Goal: Task Accomplishment & Management: Manage account settings

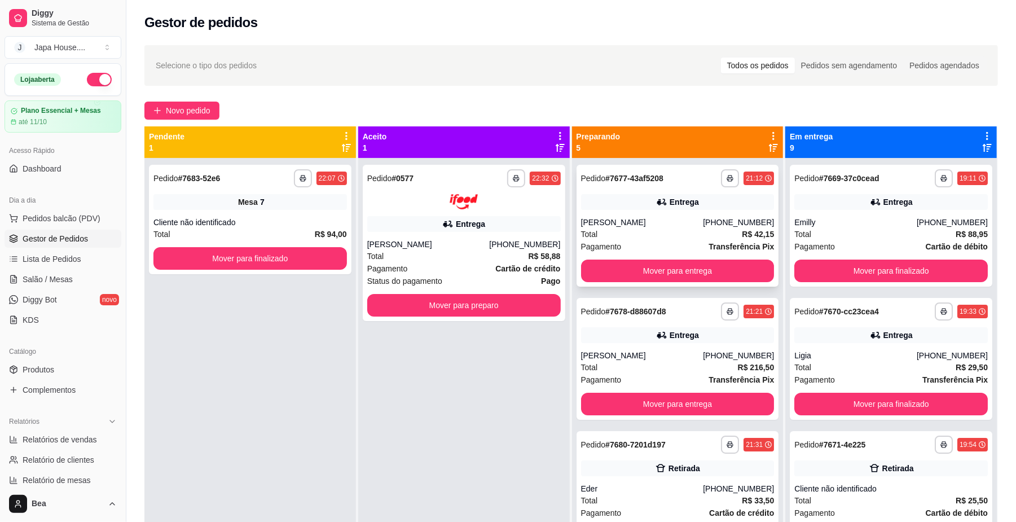
scroll to position [8, 0]
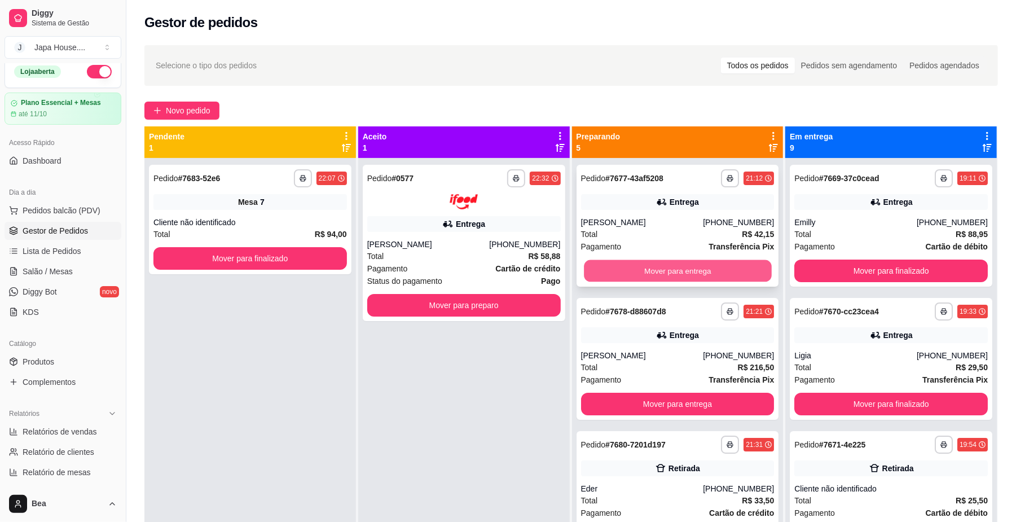
click at [659, 269] on button "Mover para entrega" at bounding box center [677, 271] width 187 height 22
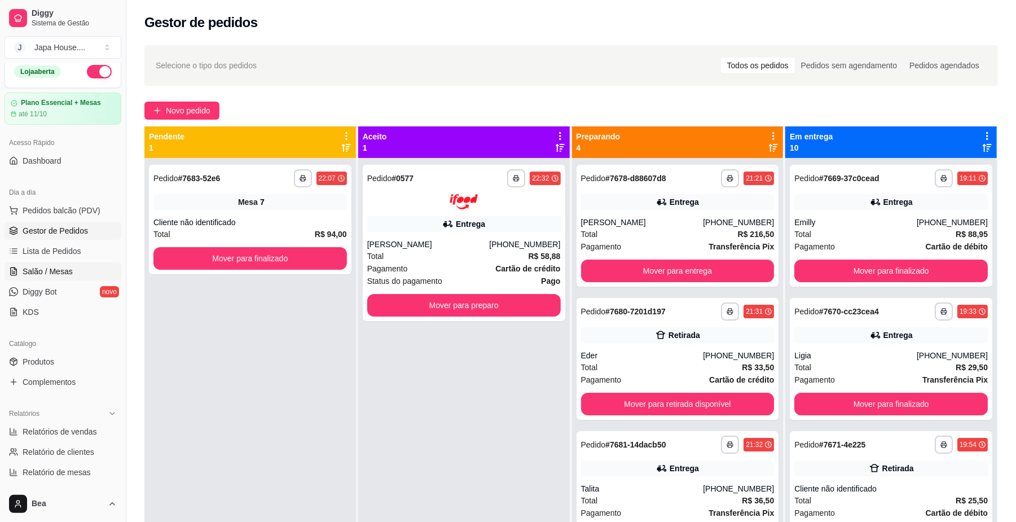
click at [72, 271] on link "Salão / Mesas" at bounding box center [63, 271] width 117 height 18
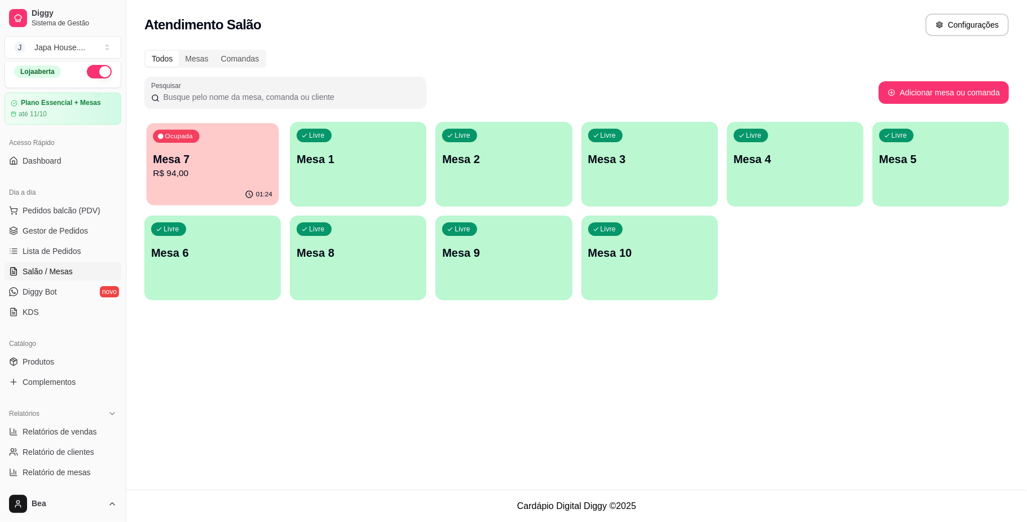
click at [200, 165] on p "Mesa 7" at bounding box center [213, 159] width 120 height 15
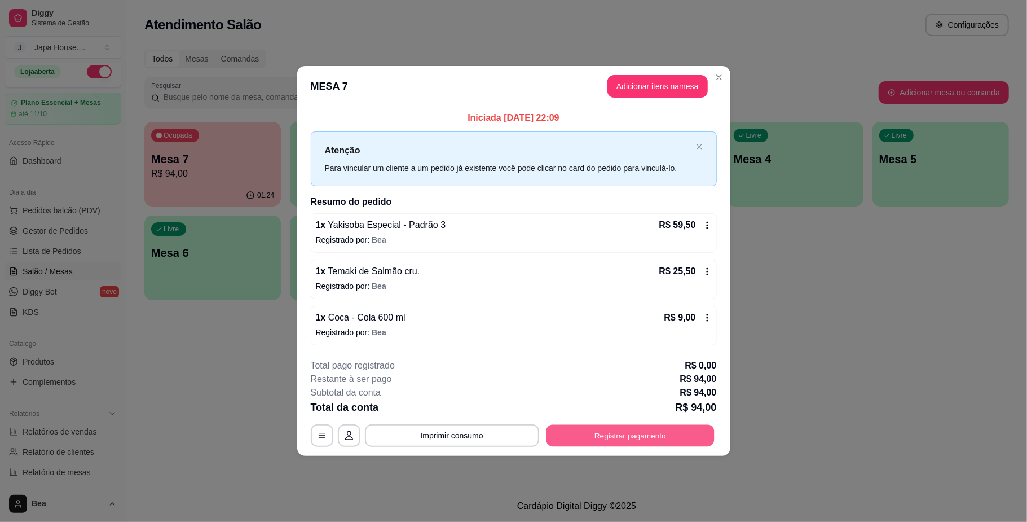
click at [641, 441] on button "Registrar pagamento" at bounding box center [630, 436] width 168 height 22
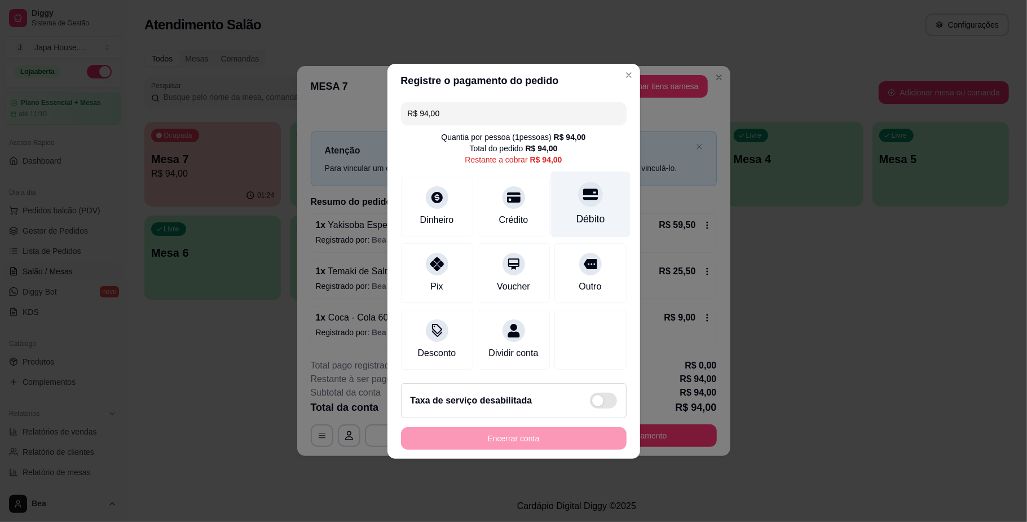
click at [578, 195] on div at bounding box center [590, 194] width 25 height 25
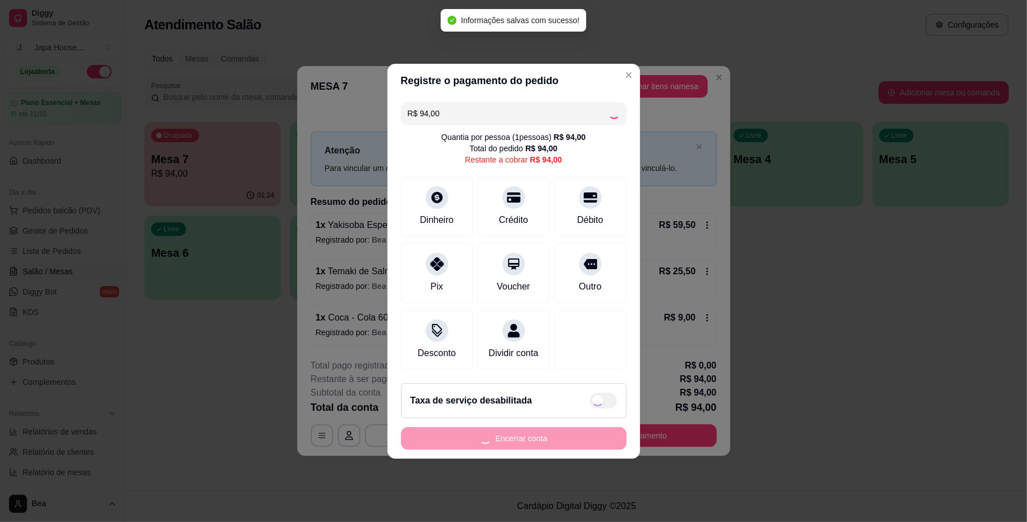
type input "R$ 0,00"
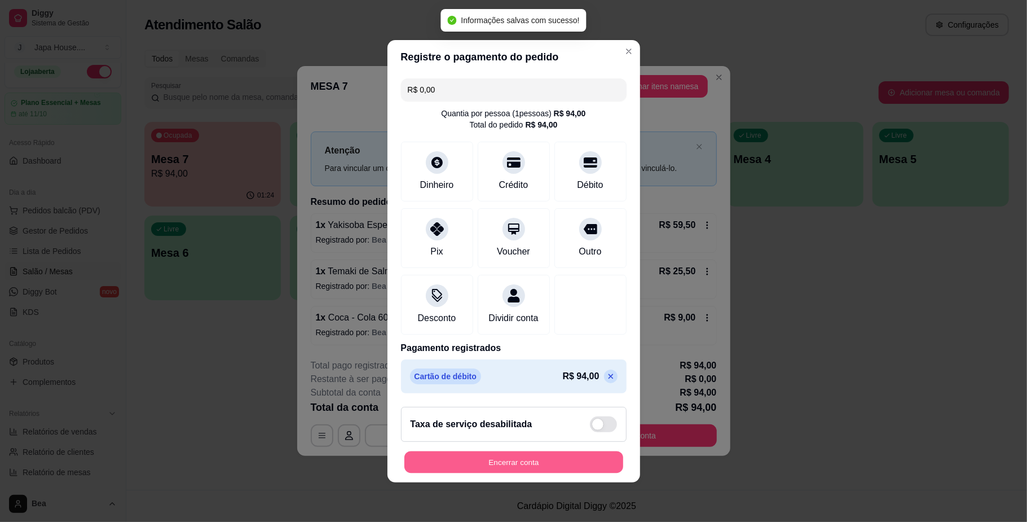
click at [539, 471] on button "Encerrar conta" at bounding box center [514, 462] width 219 height 22
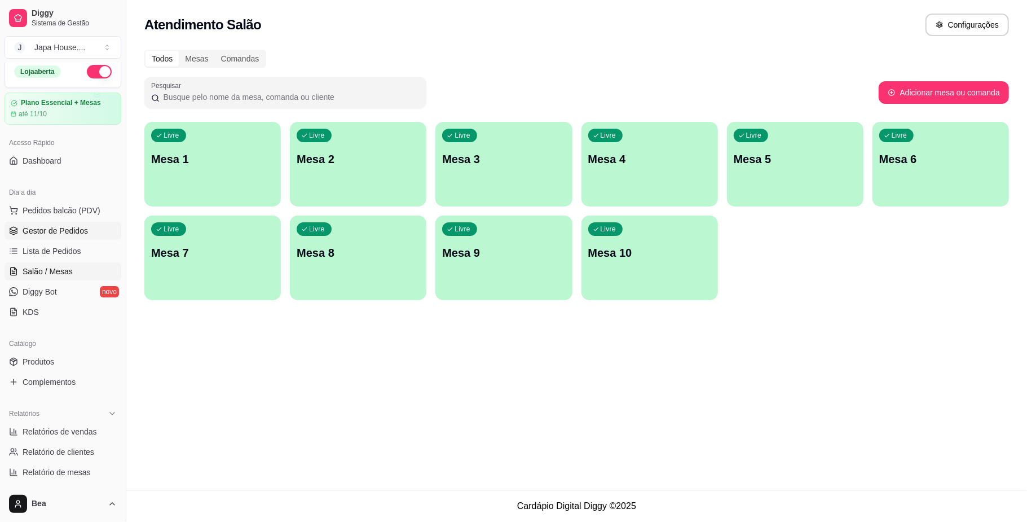
click at [73, 230] on span "Gestor de Pedidos" at bounding box center [55, 230] width 65 height 11
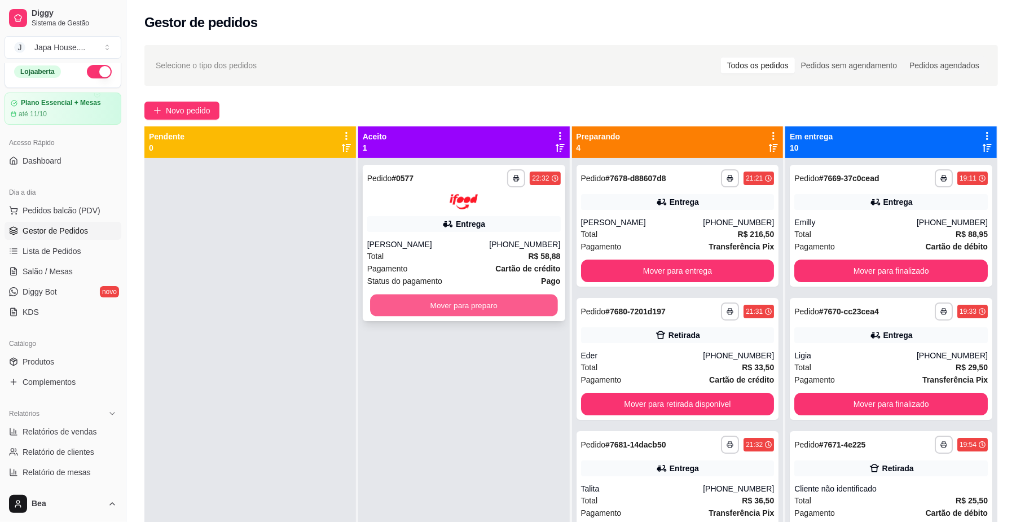
click at [502, 305] on button "Mover para preparo" at bounding box center [463, 305] width 187 height 22
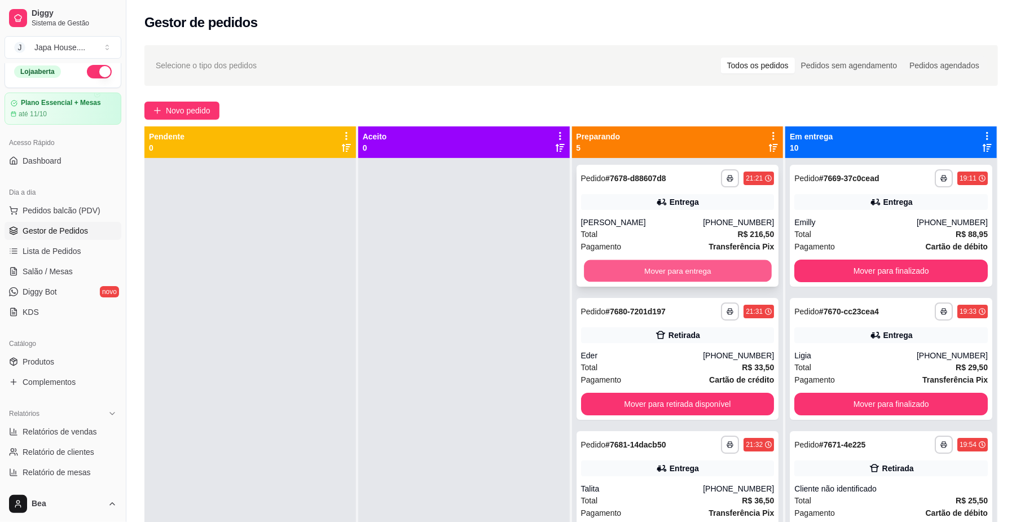
click at [721, 270] on button "Mover para entrega" at bounding box center [677, 271] width 187 height 22
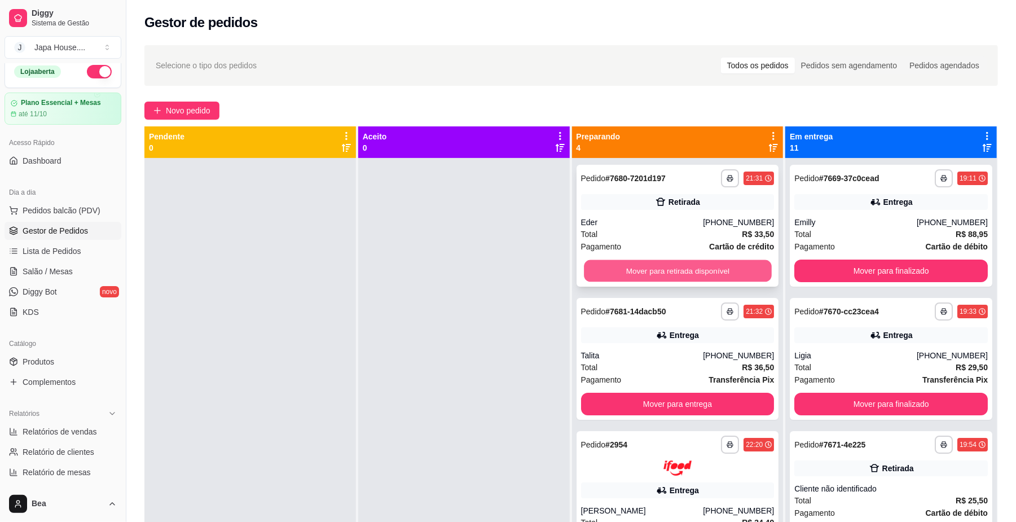
click at [678, 271] on button "Mover para retirada disponível" at bounding box center [677, 271] width 187 height 22
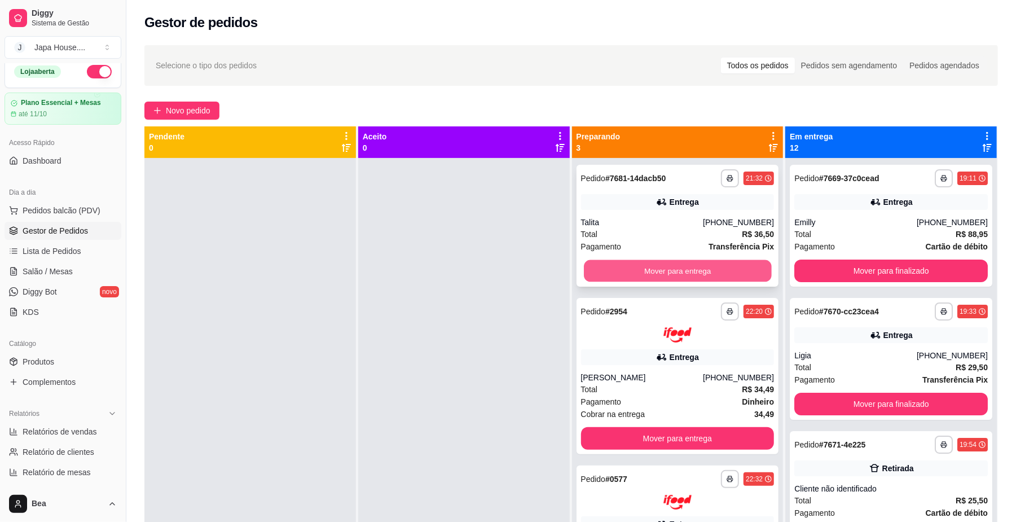
click at [665, 269] on button "Mover para entrega" at bounding box center [677, 271] width 187 height 22
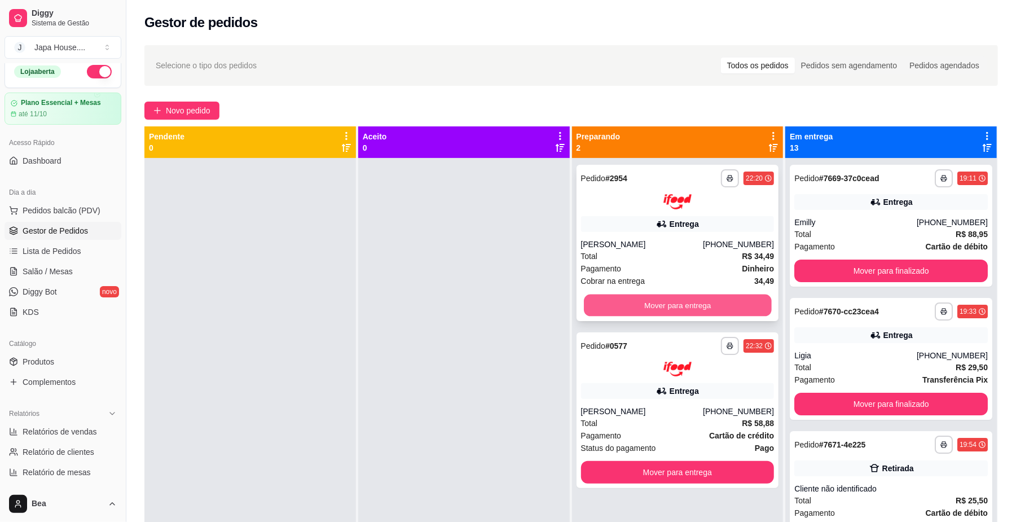
click at [667, 300] on button "Mover para entrega" at bounding box center [677, 305] width 187 height 22
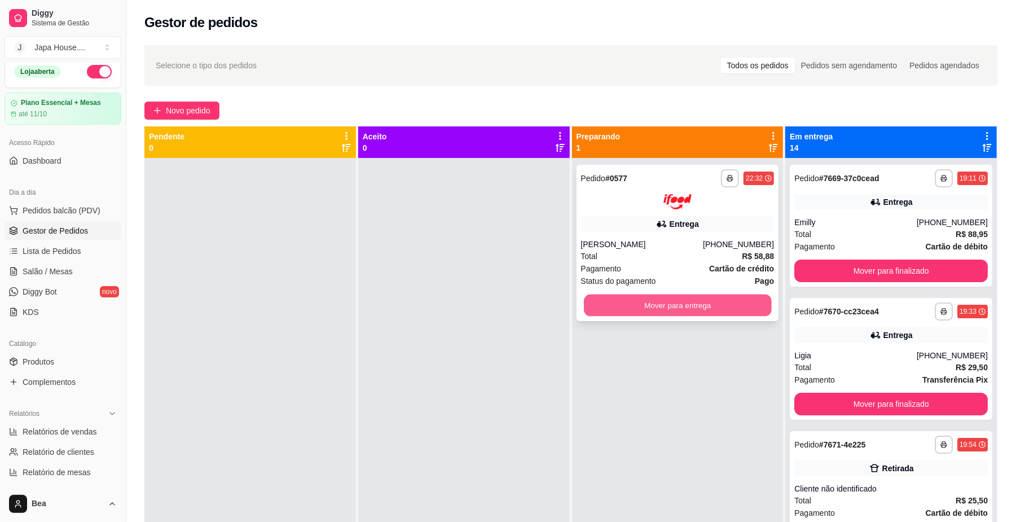
click at [676, 305] on button "Mover para entrega" at bounding box center [677, 305] width 187 height 22
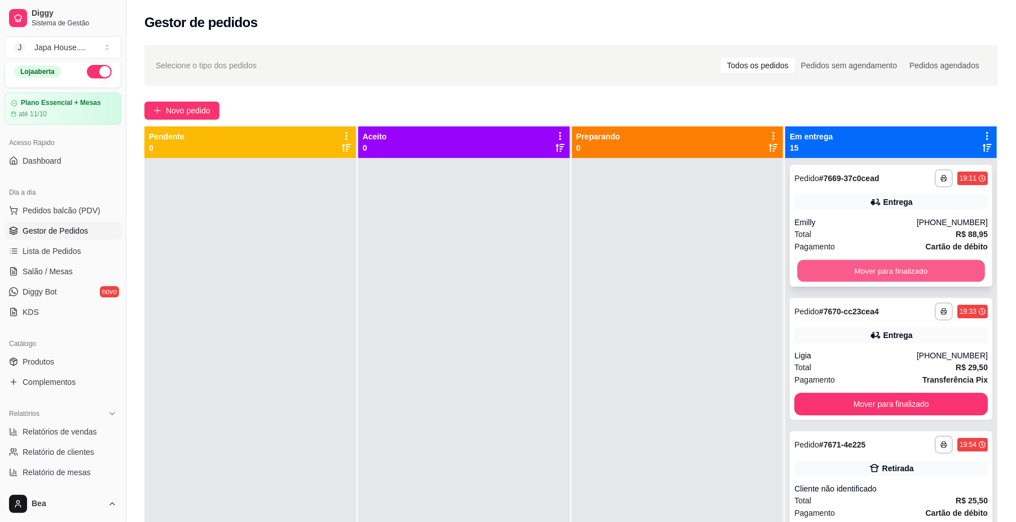
click at [852, 269] on button "Mover para finalizado" at bounding box center [890, 271] width 187 height 22
click at [852, 269] on button "Mover para finalizado" at bounding box center [891, 271] width 194 height 23
click at [852, 269] on button "Mover para finalizado" at bounding box center [890, 271] width 187 height 22
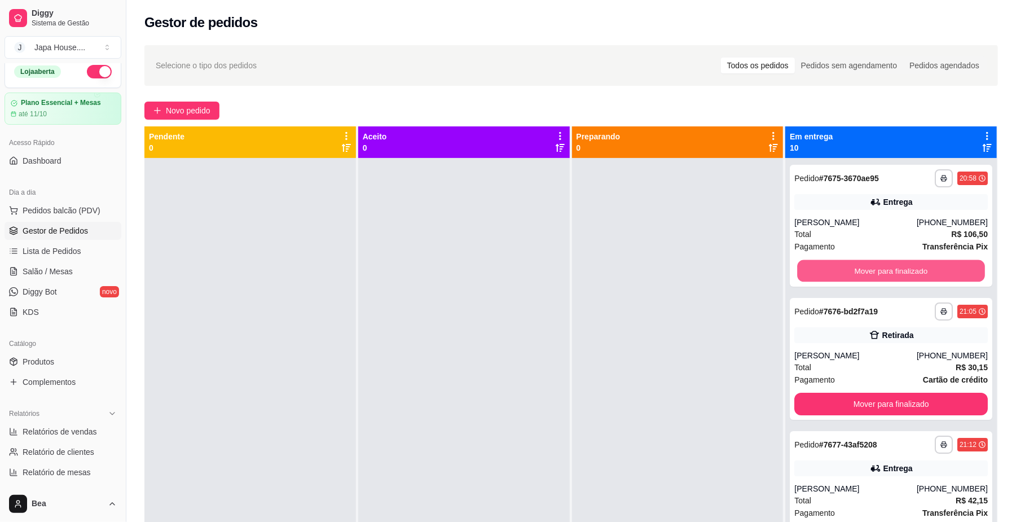
click at [852, 269] on button "Mover para finalizado" at bounding box center [890, 271] width 187 height 22
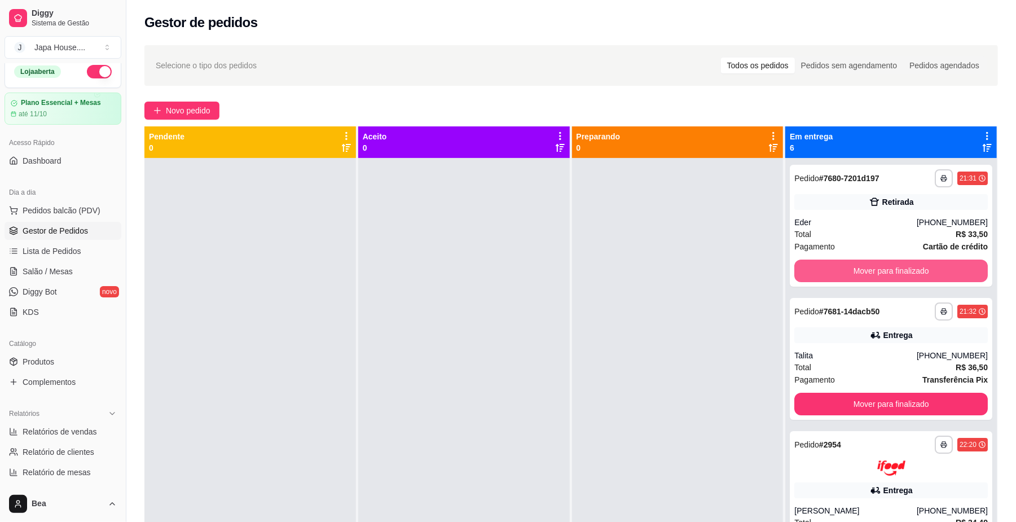
click at [852, 269] on button "Mover para finalizado" at bounding box center [891, 271] width 194 height 23
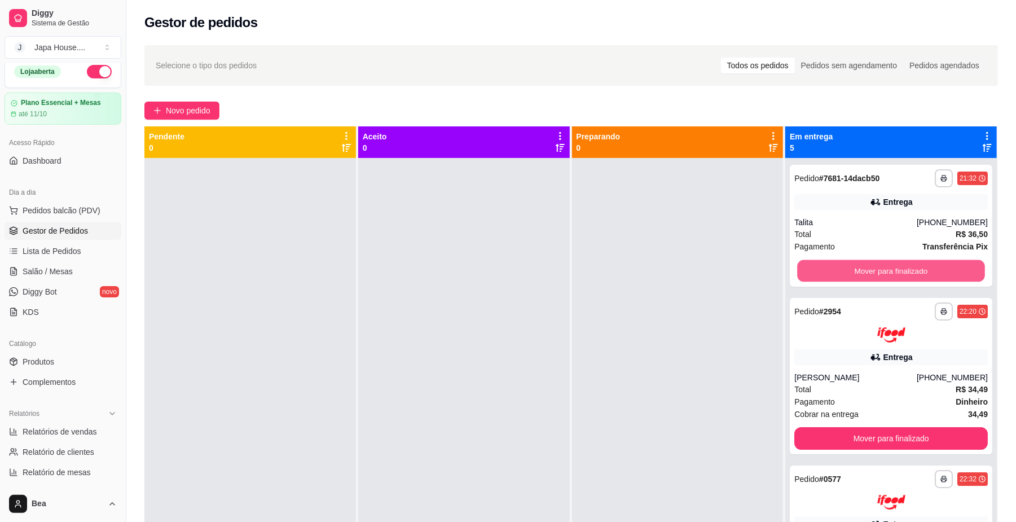
click at [852, 269] on button "Mover para finalizado" at bounding box center [890, 271] width 187 height 22
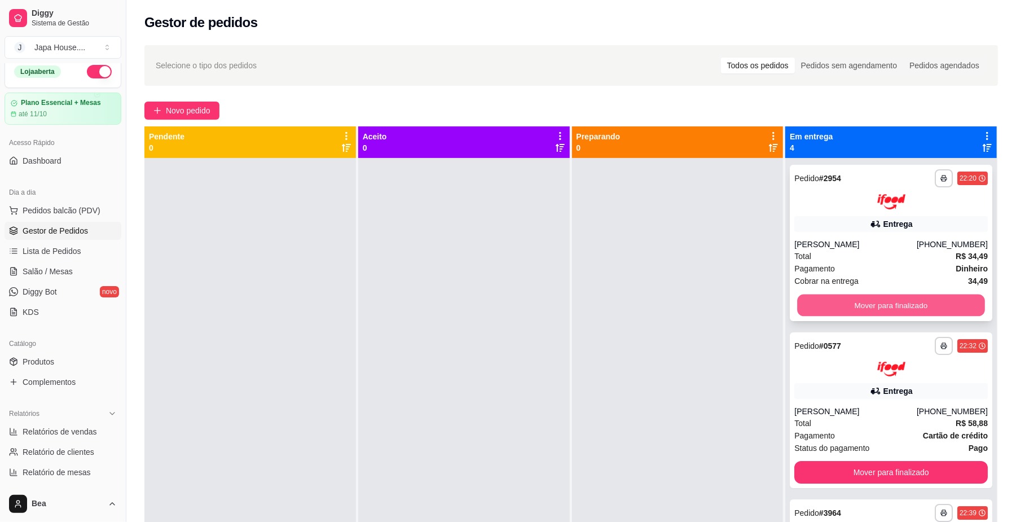
click at [859, 305] on button "Mover para finalizado" at bounding box center [890, 305] width 187 height 22
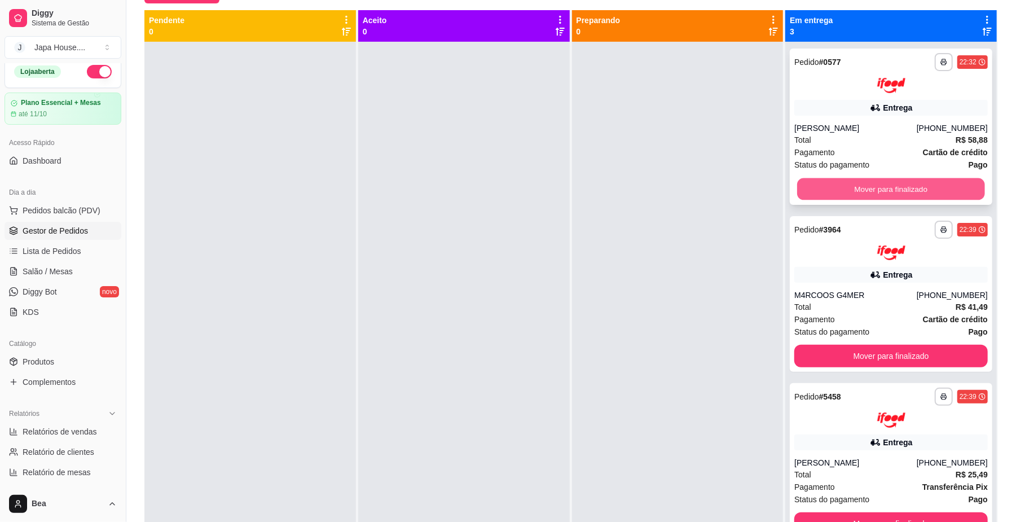
click at [917, 188] on button "Mover para finalizado" at bounding box center [890, 189] width 187 height 22
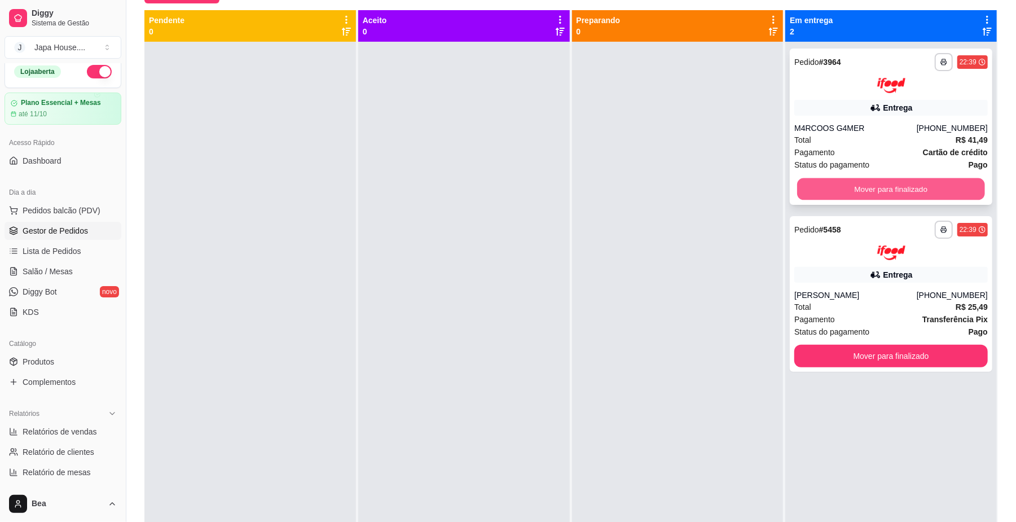
click at [908, 190] on button "Mover para finalizado" at bounding box center [890, 189] width 187 height 22
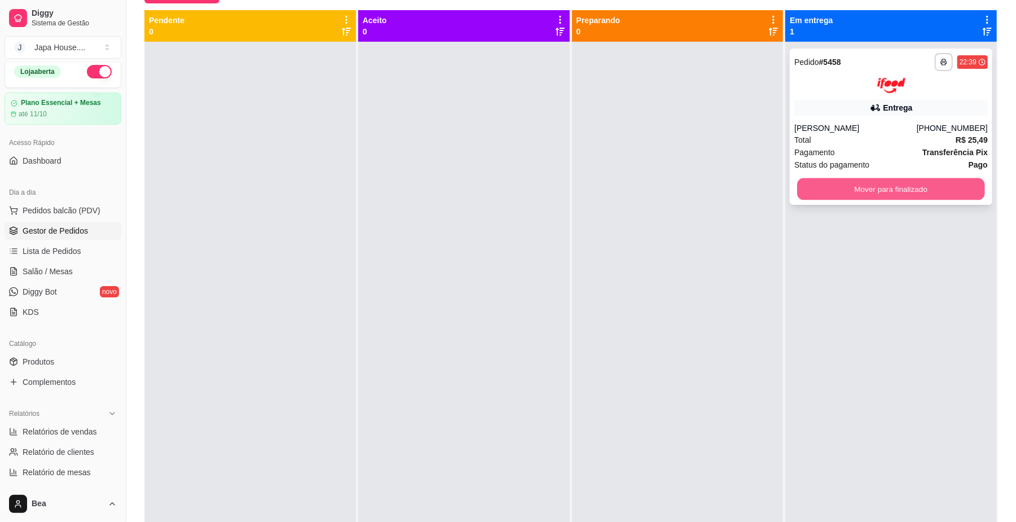
click at [944, 190] on button "Mover para finalizado" at bounding box center [890, 189] width 187 height 22
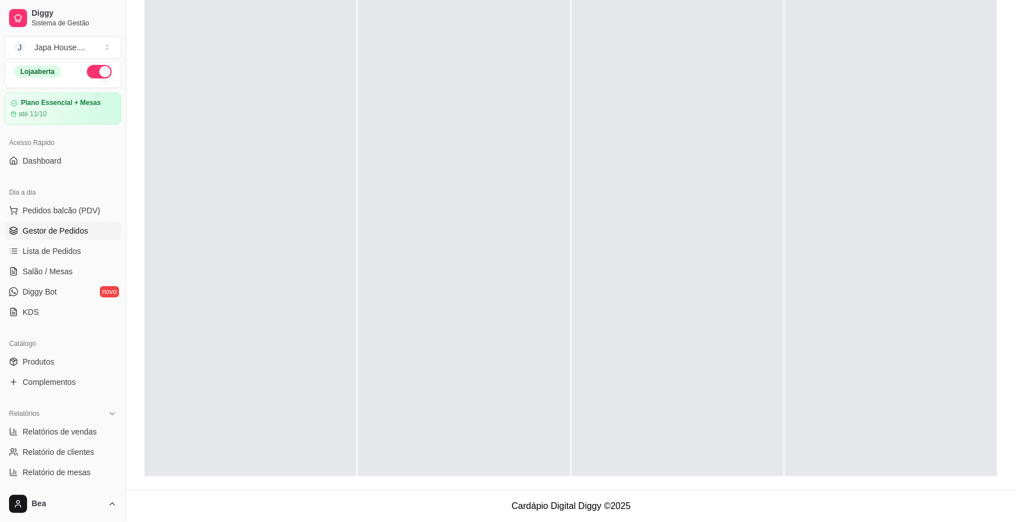
scroll to position [290, 0]
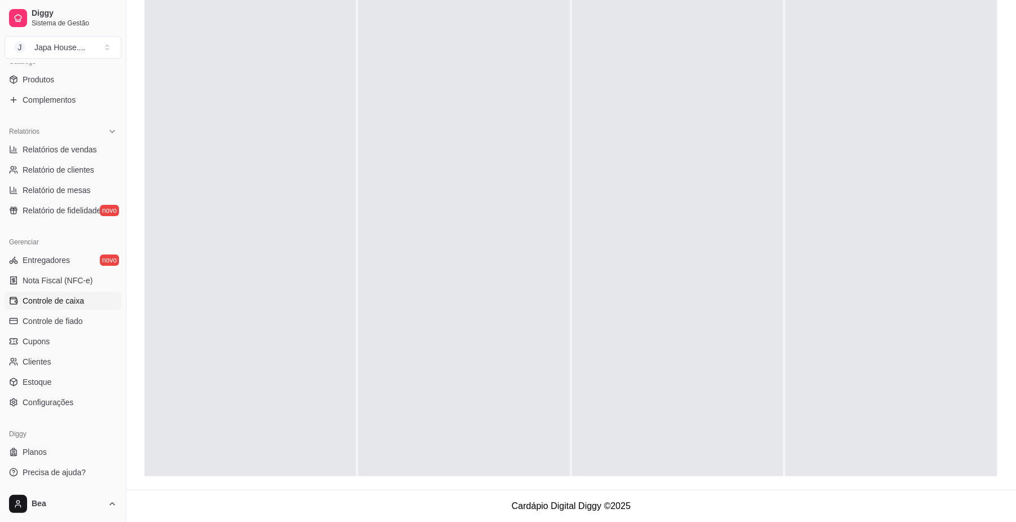
click at [75, 303] on span "Controle de caixa" at bounding box center [53, 300] width 61 height 11
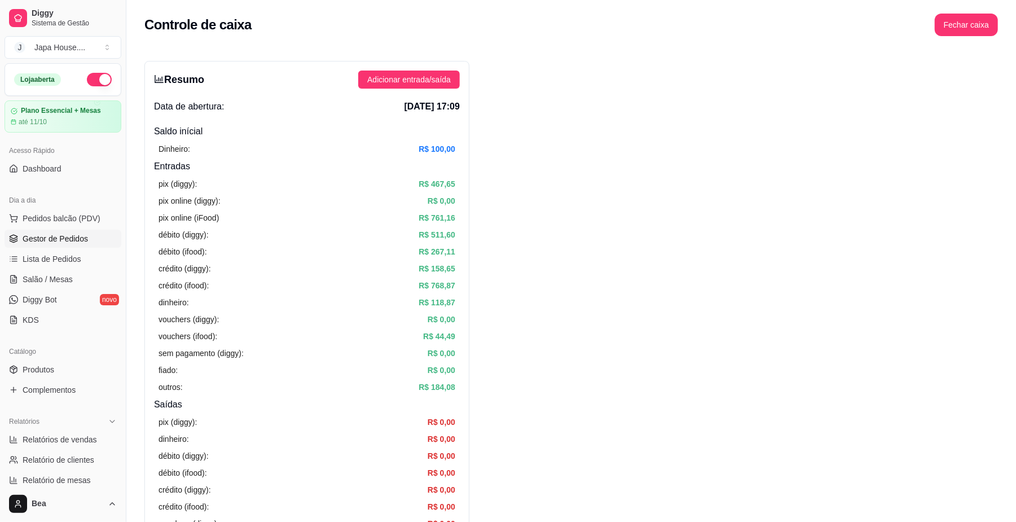
click at [73, 231] on link "Gestor de Pedidos" at bounding box center [63, 239] width 117 height 18
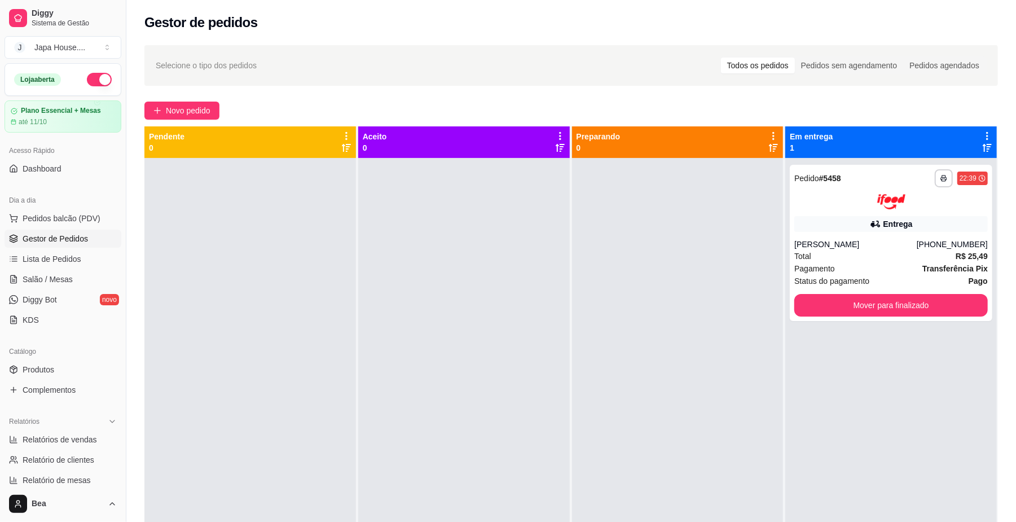
scroll to position [290, 0]
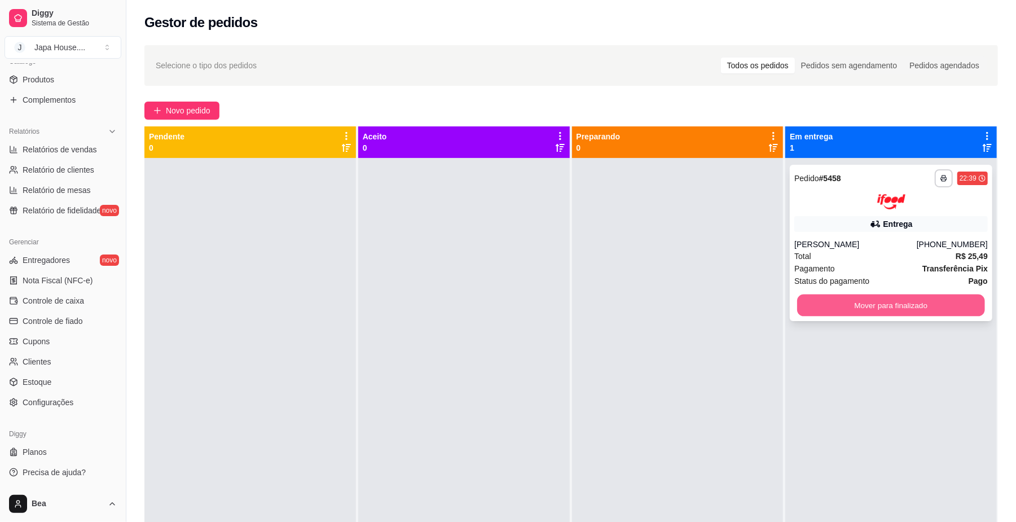
click at [871, 301] on button "Mover para finalizado" at bounding box center [890, 305] width 187 height 22
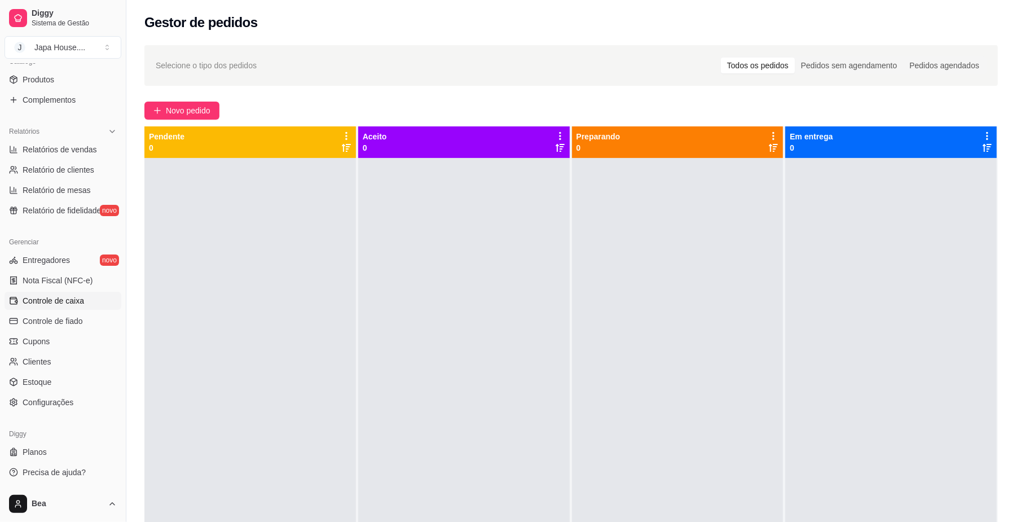
click at [86, 301] on link "Controle de caixa" at bounding box center [63, 301] width 117 height 18
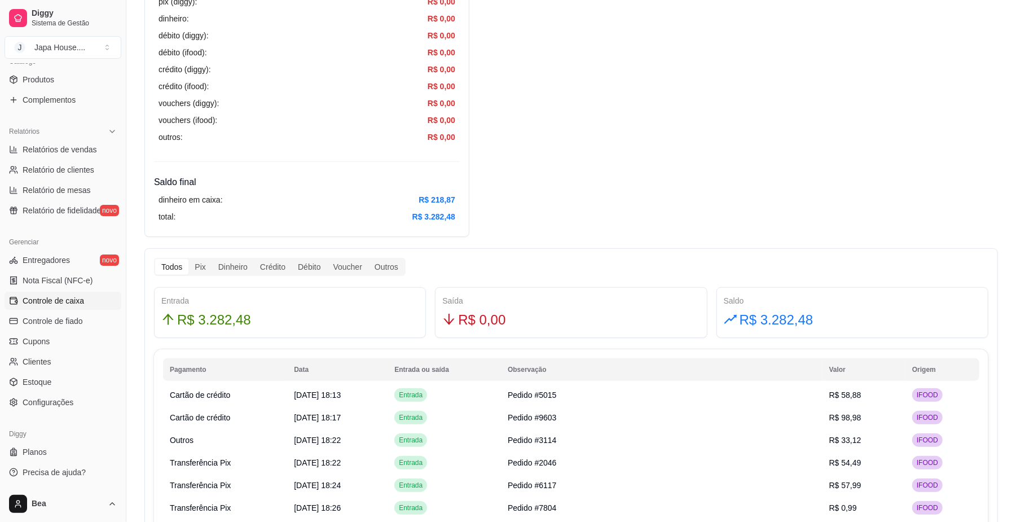
scroll to position [487, 0]
